Goal: Transaction & Acquisition: Purchase product/service

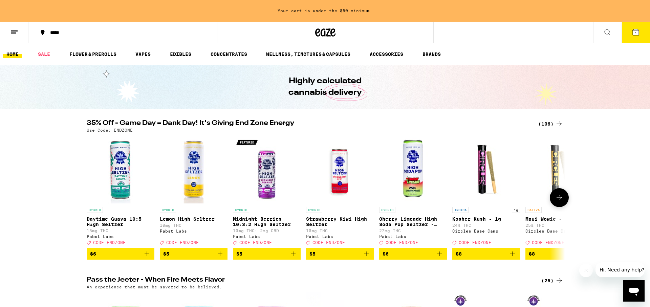
click at [558, 202] on icon at bounding box center [559, 198] width 8 height 8
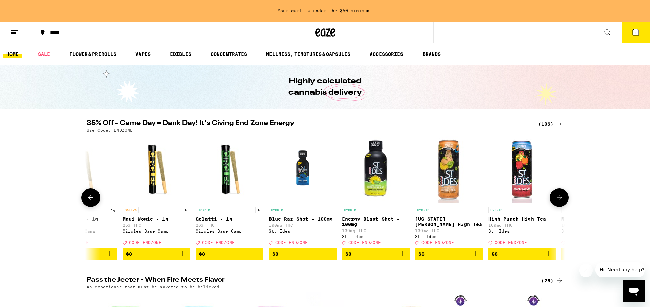
click at [444, 221] on p "[US_STATE][PERSON_NAME] High Tea" at bounding box center [449, 221] width 68 height 11
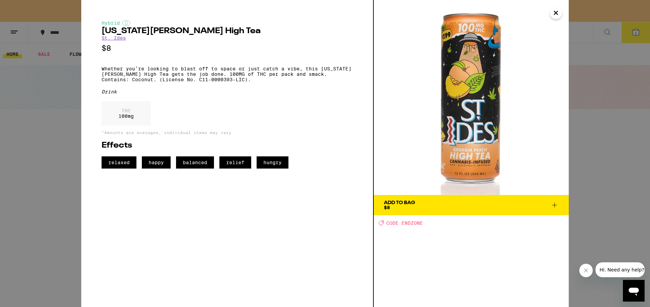
click at [424, 205] on span "Add To Bag $8" at bounding box center [471, 204] width 175 height 9
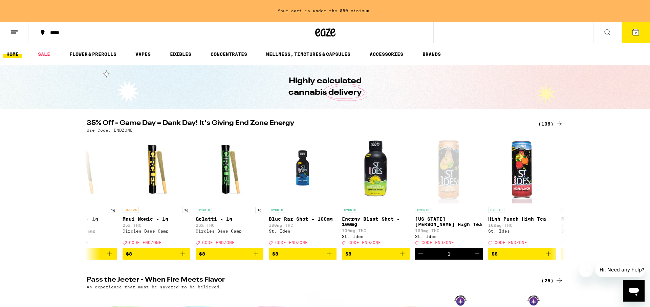
scroll to position [0, 401]
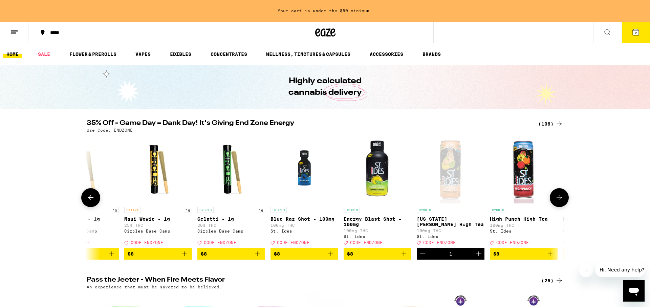
click at [524, 258] on span "$8" at bounding box center [523, 254] width 61 height 8
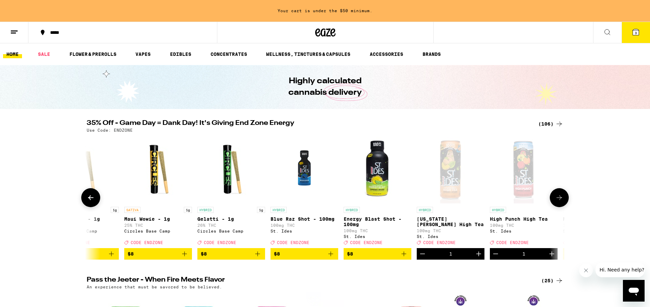
click at [559, 201] on icon at bounding box center [559, 198] width 8 height 8
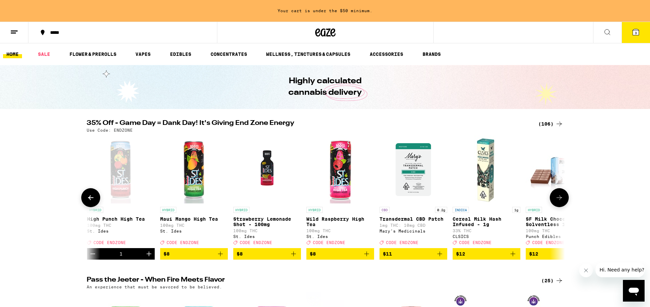
click at [194, 258] on span "$8" at bounding box center [193, 254] width 61 height 8
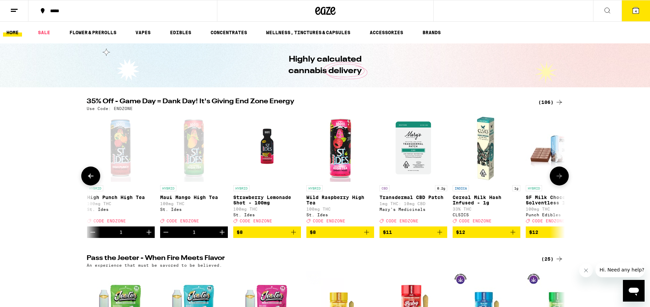
click at [510, 234] on icon "Add to bag" at bounding box center [513, 232] width 8 height 8
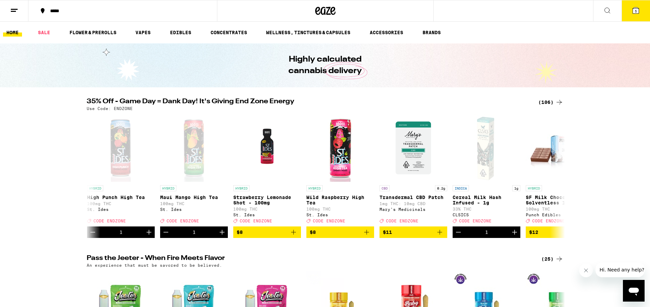
click at [636, 12] on span "5" at bounding box center [635, 11] width 2 height 4
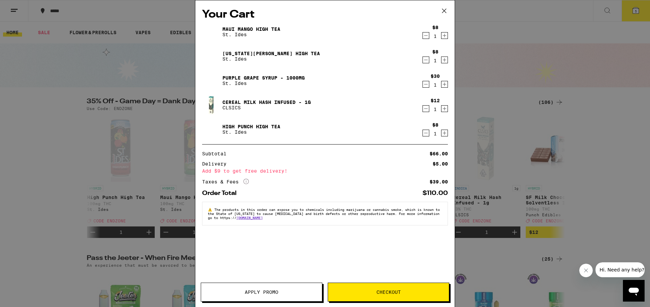
click at [426, 87] on icon "Decrement" at bounding box center [426, 84] width 6 height 8
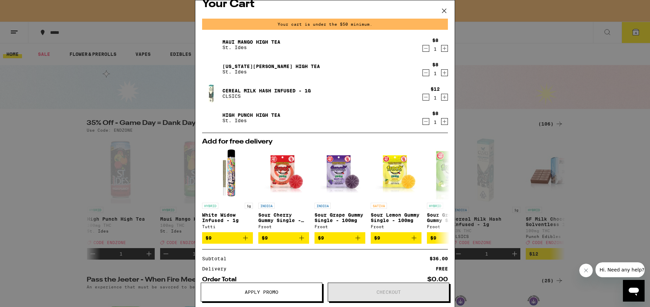
scroll to position [14, 0]
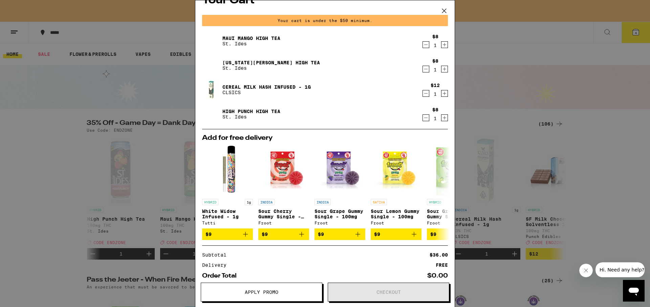
click at [247, 292] on span "Apply Promo" at bounding box center [261, 292] width 33 height 5
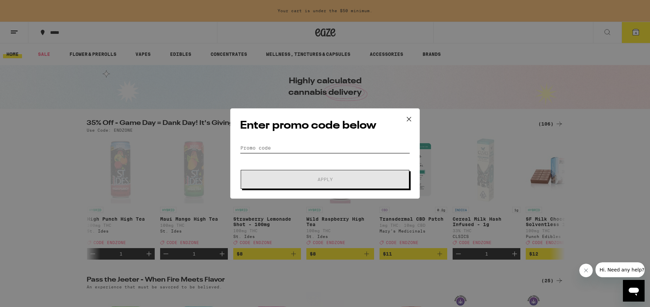
click at [276, 146] on input "Promo Code" at bounding box center [325, 148] width 170 height 10
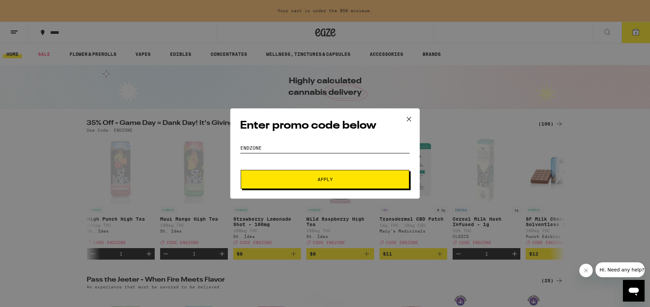
type input "endzone"
click at [321, 177] on span "Apply" at bounding box center [324, 179] width 15 height 5
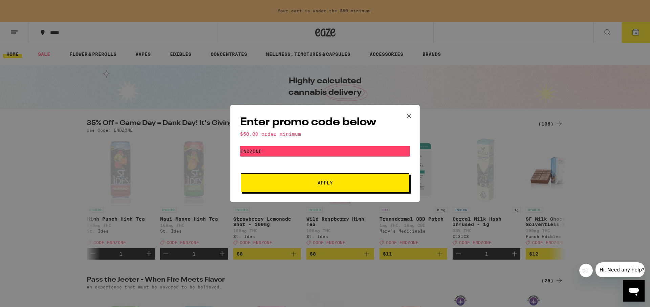
click at [408, 115] on icon at bounding box center [409, 116] width 10 height 10
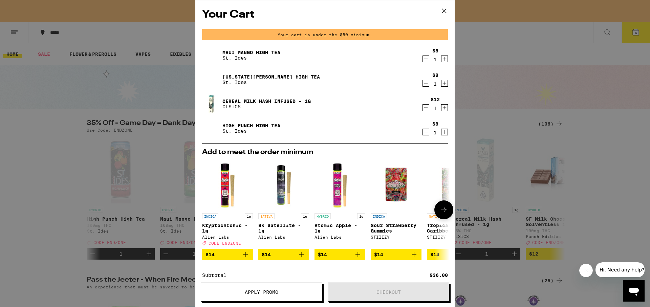
click at [447, 212] on icon at bounding box center [443, 210] width 8 height 8
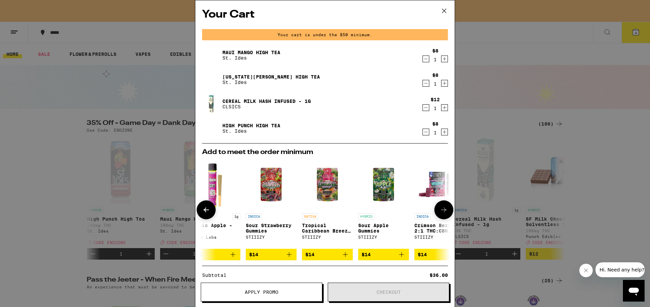
scroll to position [0, 172]
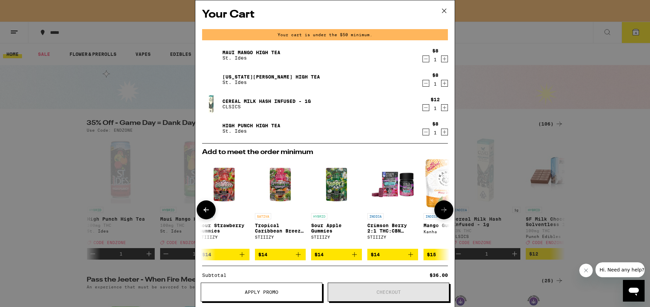
click at [446, 212] on icon at bounding box center [443, 210] width 8 height 8
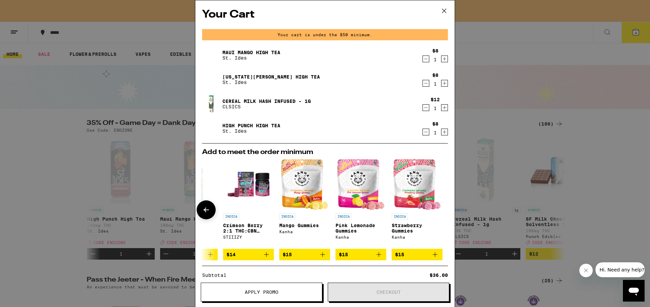
click at [446, 212] on div at bounding box center [443, 209] width 19 height 19
click at [207, 213] on icon at bounding box center [206, 210] width 8 height 8
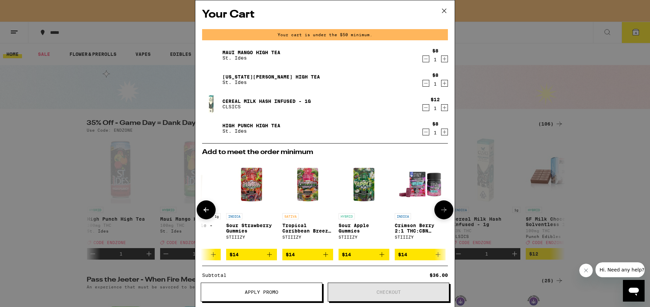
scroll to position [0, 144]
click at [207, 213] on icon at bounding box center [206, 210] width 8 height 8
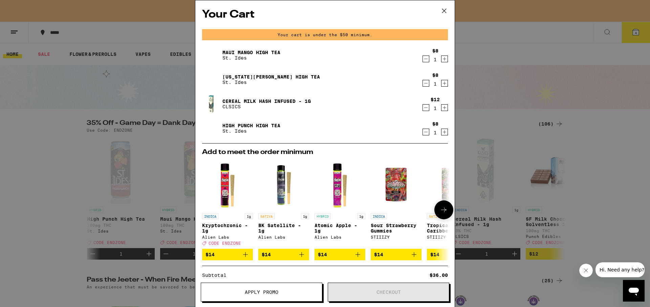
click at [445, 212] on icon at bounding box center [443, 210] width 8 height 8
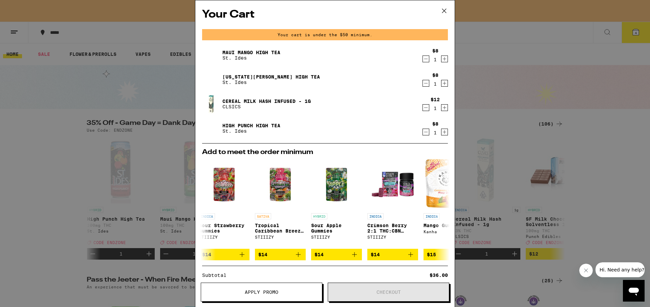
click at [445, 11] on icon at bounding box center [444, 11] width 10 height 10
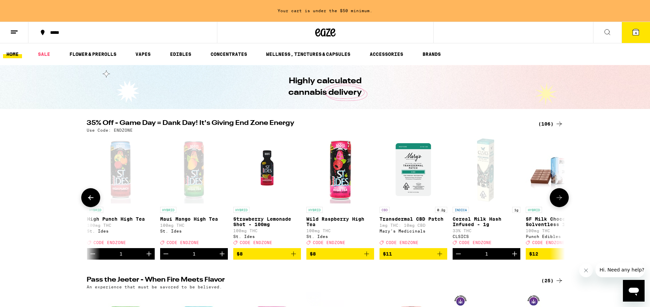
click at [556, 202] on icon at bounding box center [559, 198] width 8 height 8
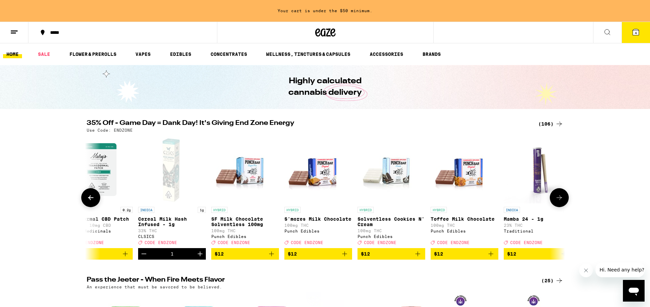
scroll to position [0, 1206]
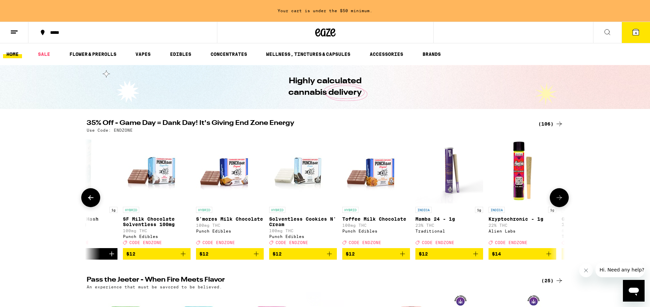
click at [471, 258] on icon "Add to bag" at bounding box center [475, 254] width 8 height 8
click at [557, 200] on icon at bounding box center [559, 198] width 8 height 8
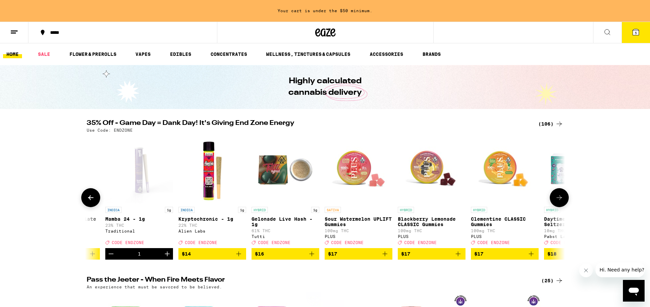
scroll to position [0, 1609]
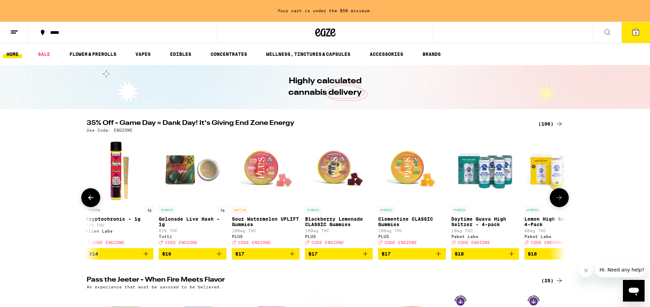
click at [557, 200] on icon at bounding box center [559, 198] width 8 height 8
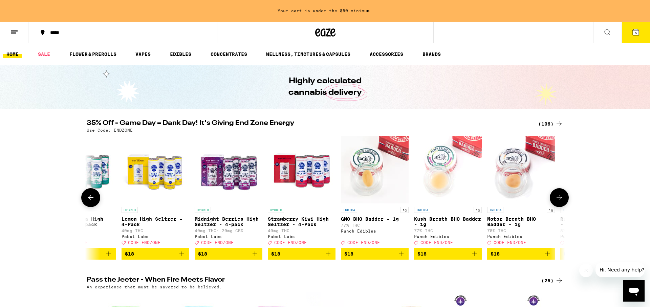
click at [563, 199] on icon at bounding box center [559, 198] width 8 height 8
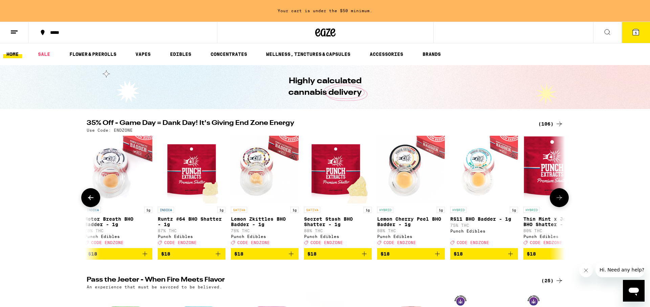
scroll to position [0, 2414]
click at [563, 199] on button at bounding box center [558, 197] width 19 height 19
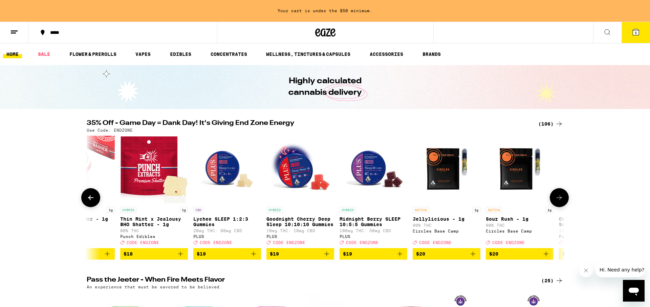
click at [563, 199] on button at bounding box center [558, 197] width 19 height 19
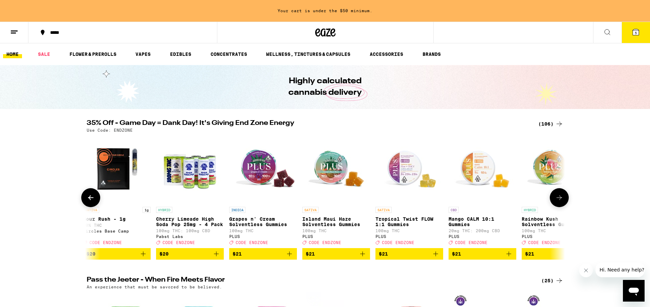
click at [563, 199] on button at bounding box center [558, 197] width 19 height 19
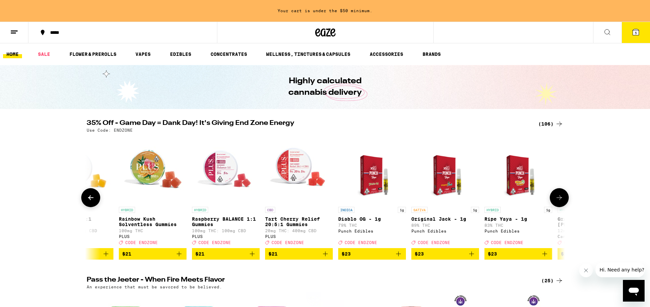
click at [563, 199] on button at bounding box center [558, 197] width 19 height 19
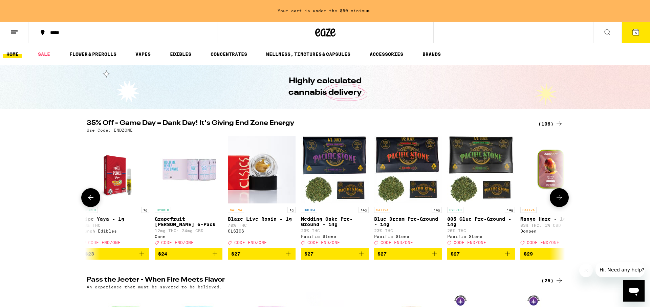
click at [563, 199] on button at bounding box center [558, 197] width 19 height 19
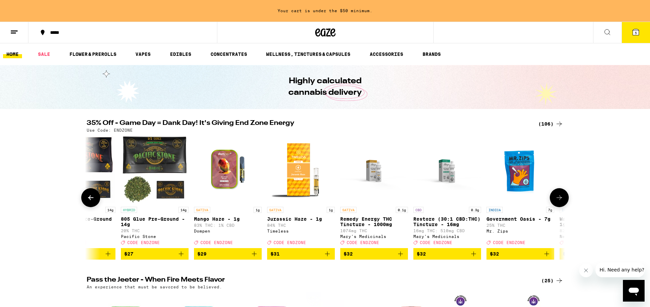
scroll to position [0, 4427]
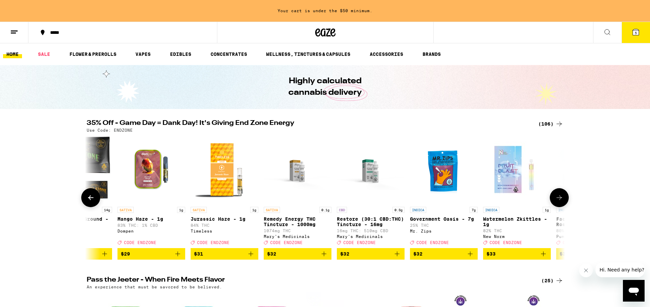
click at [563, 199] on button at bounding box center [558, 197] width 19 height 19
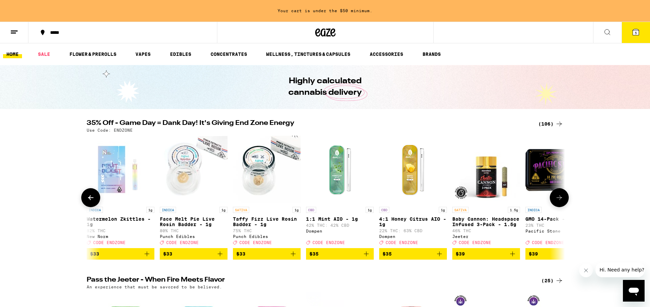
scroll to position [0, 4830]
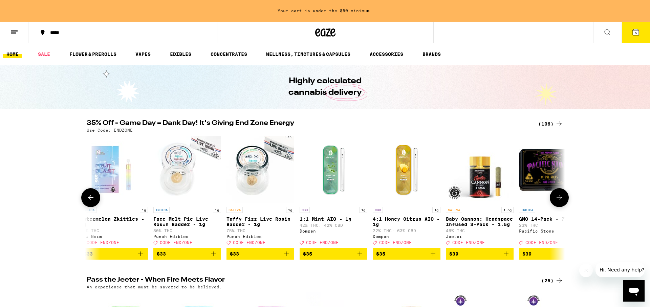
click at [563, 199] on button at bounding box center [558, 197] width 19 height 19
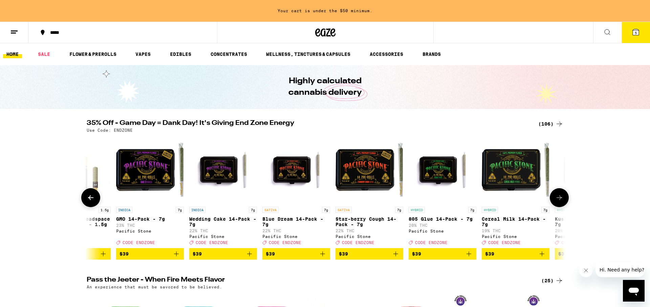
click at [563, 199] on button at bounding box center [558, 197] width 19 height 19
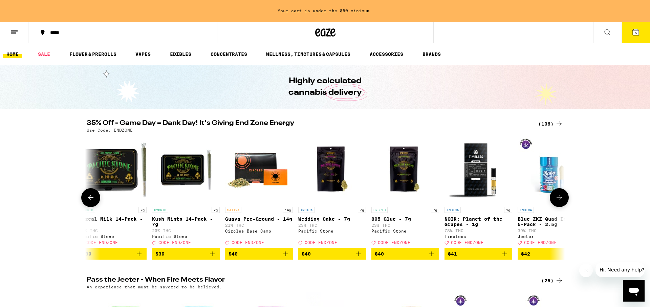
click at [563, 199] on button at bounding box center [558, 197] width 19 height 19
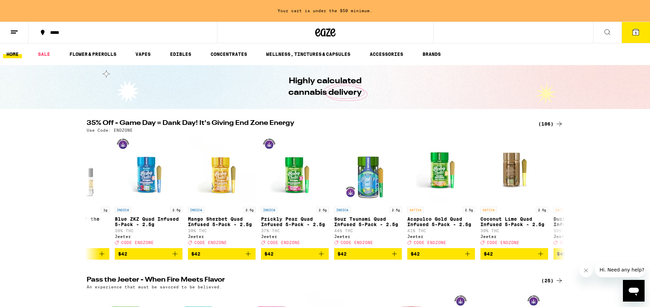
click at [634, 32] on icon at bounding box center [635, 32] width 6 height 6
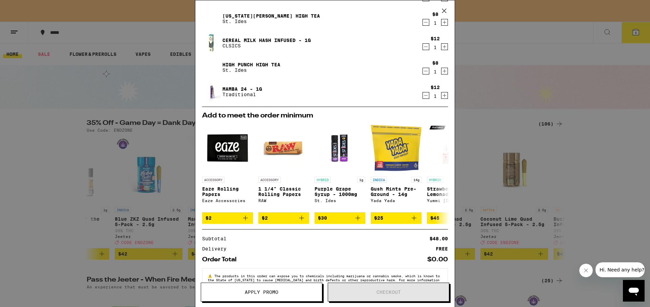
scroll to position [62, 0]
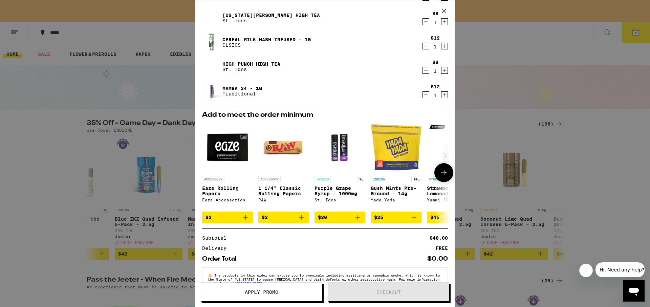
click at [357, 220] on icon "Add to bag" at bounding box center [358, 217] width 8 height 8
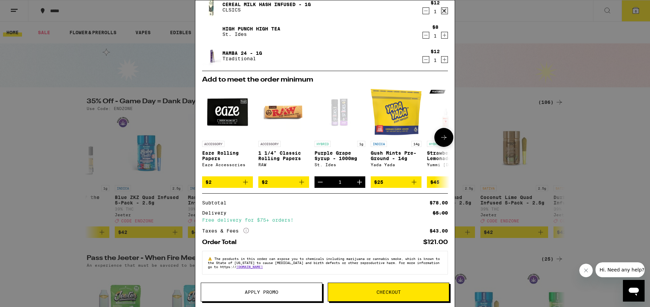
scroll to position [103, 0]
click at [259, 294] on span "Apply Promo" at bounding box center [261, 292] width 33 height 5
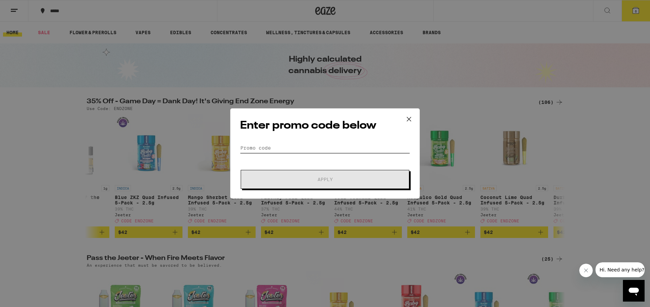
click at [280, 143] on input "Promo Code" at bounding box center [325, 148] width 170 height 10
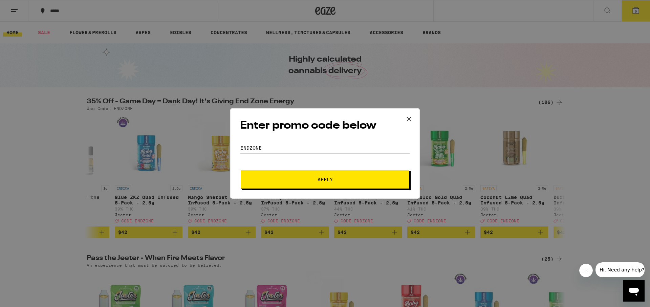
type input "endzone"
click at [325, 179] on button "Apply" at bounding box center [325, 179] width 168 height 19
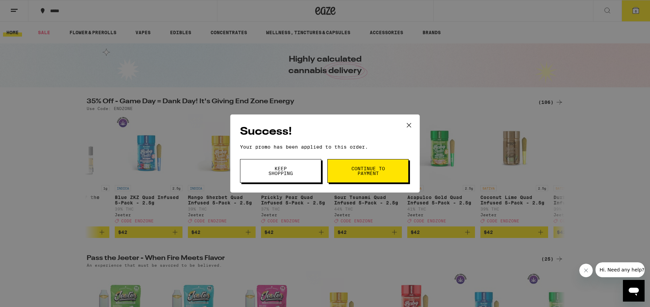
click at [367, 172] on span "Continue to payment" at bounding box center [368, 170] width 35 height 9
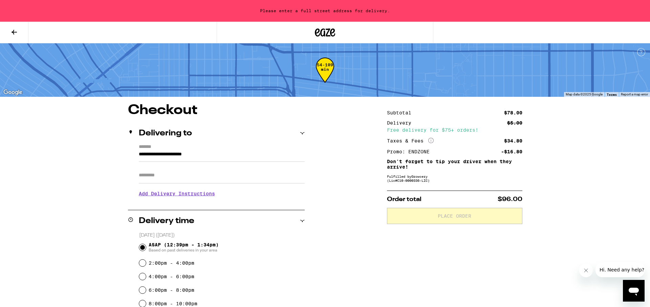
click at [14, 32] on icon at bounding box center [14, 32] width 5 height 5
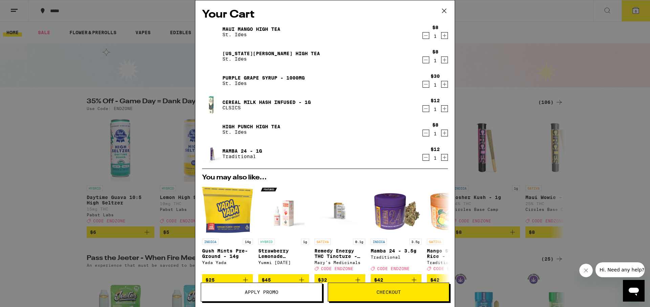
click at [425, 84] on icon "Decrement" at bounding box center [426, 84] width 6 height 8
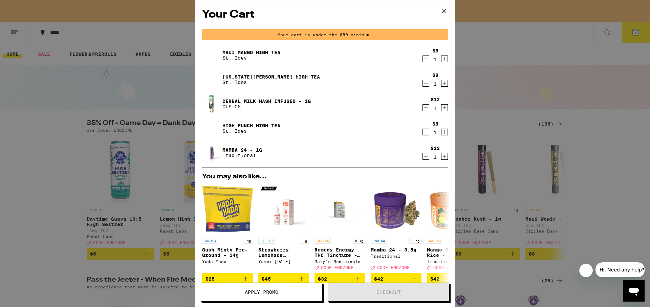
click at [511, 259] on div "Your Cart Your cart is under the $50 minimum. Maui Mango High Tea St. Ides $8 1…" at bounding box center [325, 153] width 650 height 307
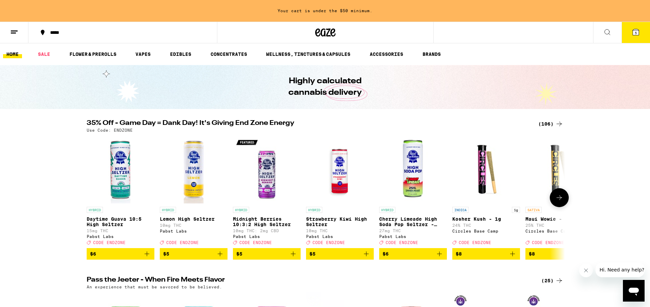
click at [548, 258] on span "$8" at bounding box center [558, 254] width 61 height 8
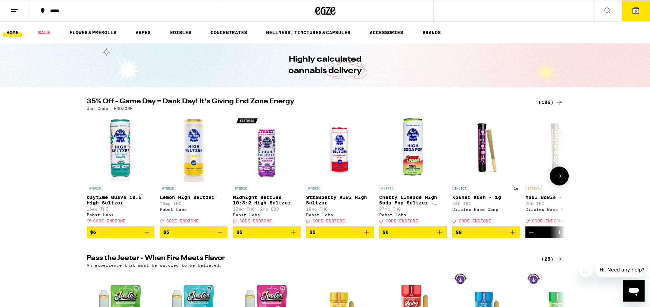
click at [506, 236] on span "$8" at bounding box center [485, 232] width 61 height 8
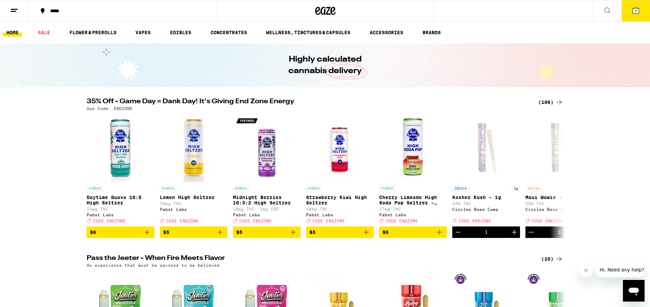
click at [638, 8] on icon at bounding box center [635, 10] width 6 height 6
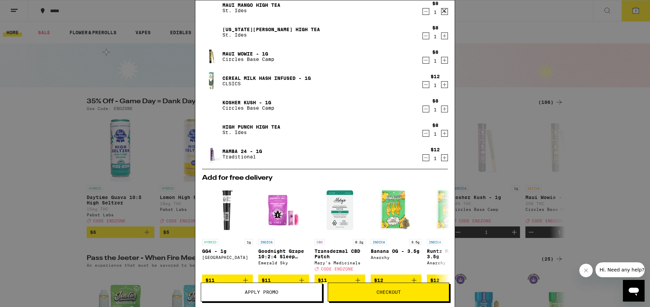
scroll to position [24, 0]
click at [636, 207] on div "Your Cart Maui Mango High Tea St. Ides $8 1 [US_STATE][PERSON_NAME] High Tea St…" at bounding box center [325, 153] width 650 height 307
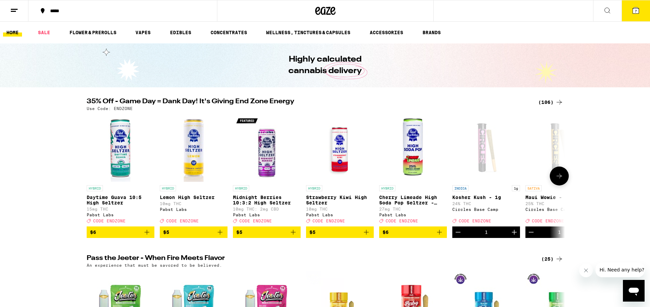
click at [560, 177] on icon at bounding box center [559, 176] width 8 height 8
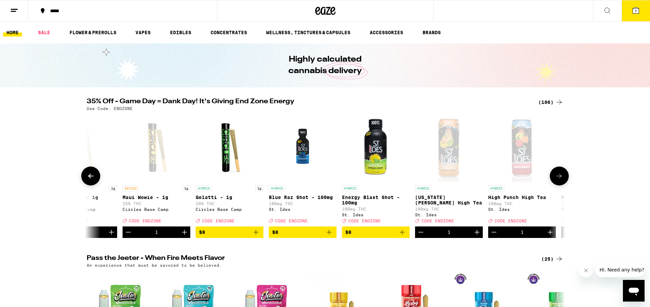
click at [559, 177] on icon at bounding box center [559, 176] width 8 height 8
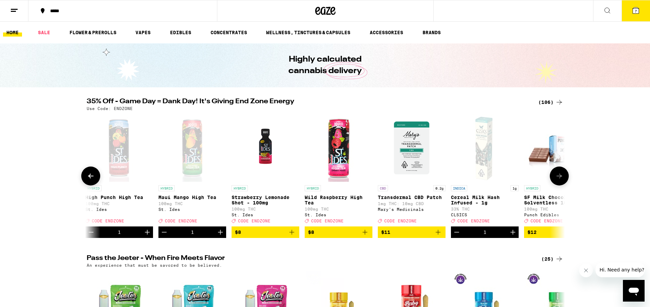
click at [331, 236] on span "$8" at bounding box center [338, 232] width 61 height 8
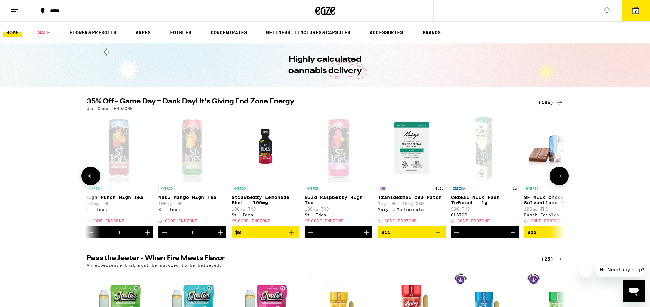
scroll to position [1, 0]
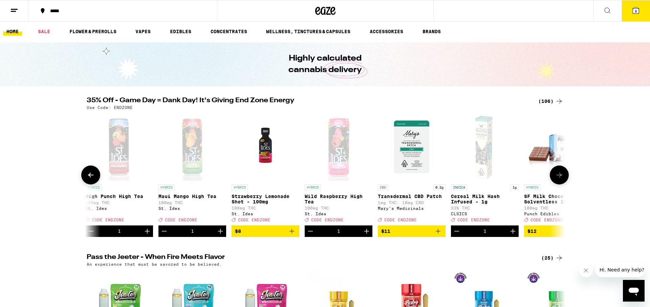
click at [553, 237] on button "$12" at bounding box center [558, 231] width 68 height 12
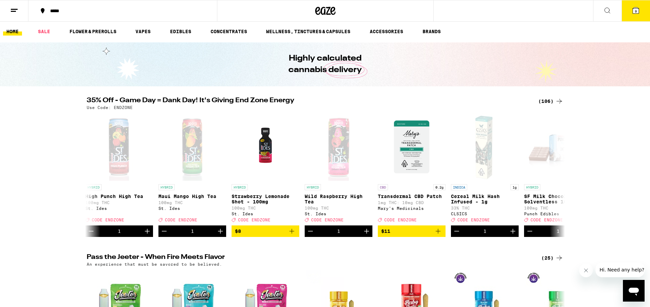
click at [634, 11] on span "9" at bounding box center [635, 11] width 2 height 4
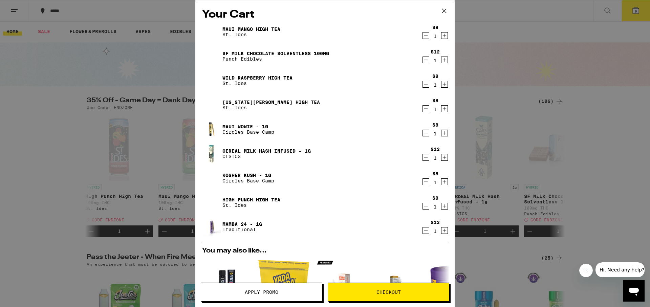
click at [448, 9] on icon at bounding box center [444, 11] width 10 height 10
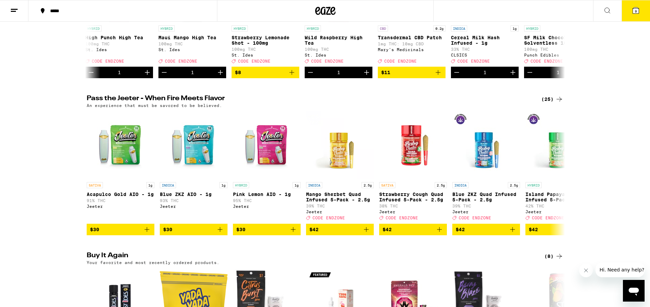
scroll to position [160, 0]
